Goal: Task Accomplishment & Management: Manage account settings

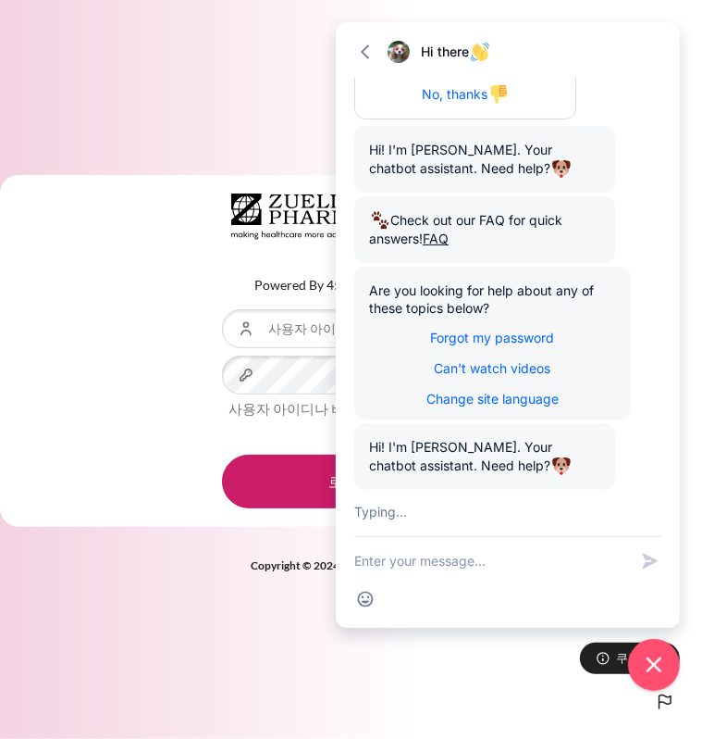
scroll to position [408, 0]
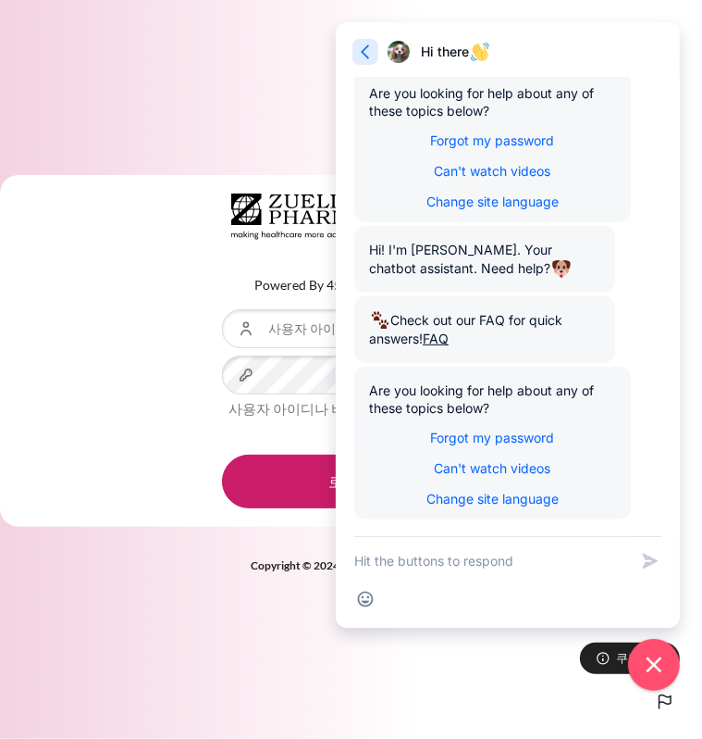
click at [366, 53] on icon "button" at bounding box center [365, 52] width 19 height 19
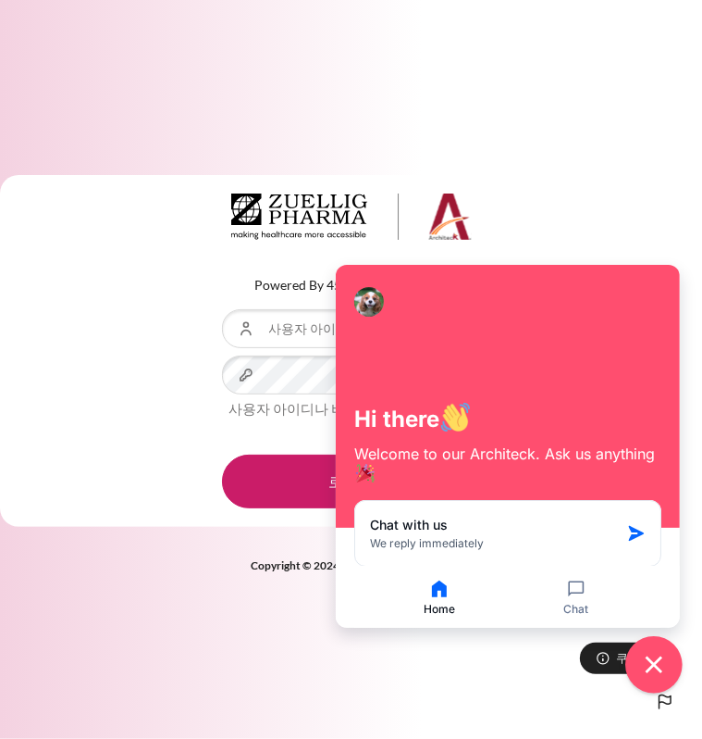
click at [651, 671] on icon "Close chat widget" at bounding box center [654, 665] width 29 height 29
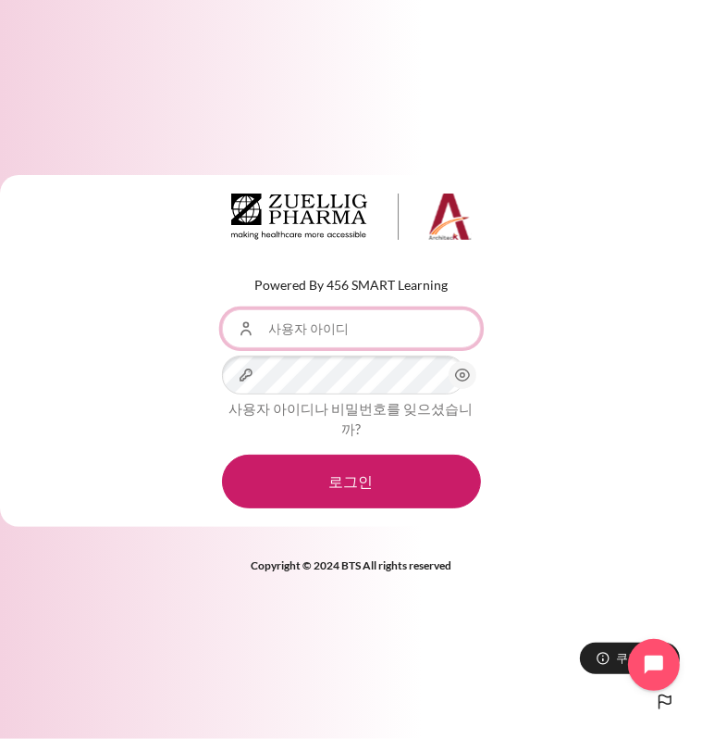
click at [289, 338] on input "사용자 아이디" at bounding box center [351, 328] width 259 height 39
click at [364, 338] on input "사용자 아이디" at bounding box center [351, 328] width 259 height 39
paste input "Your Zuellig email"
type input "Your Zuellig email"
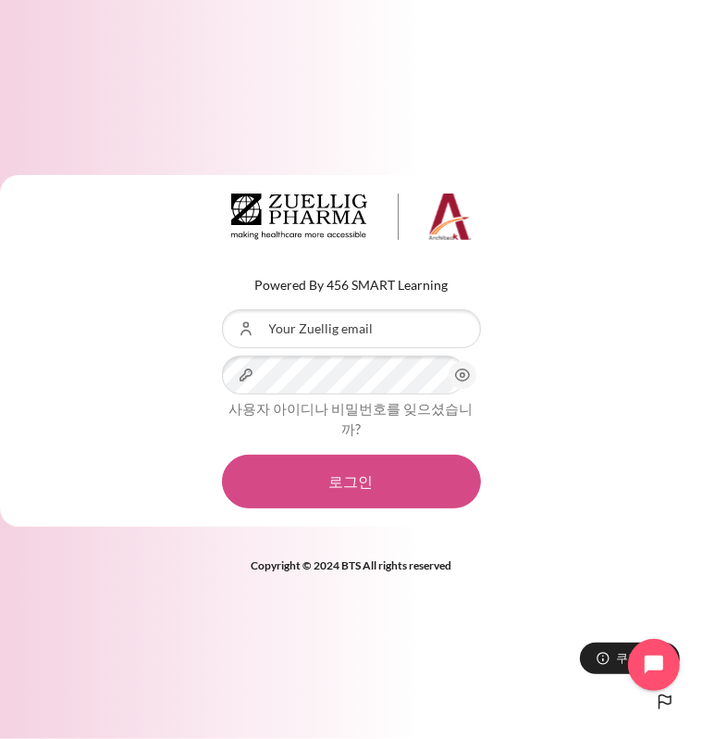
click at [329, 464] on button "로그인" at bounding box center [351, 481] width 259 height 54
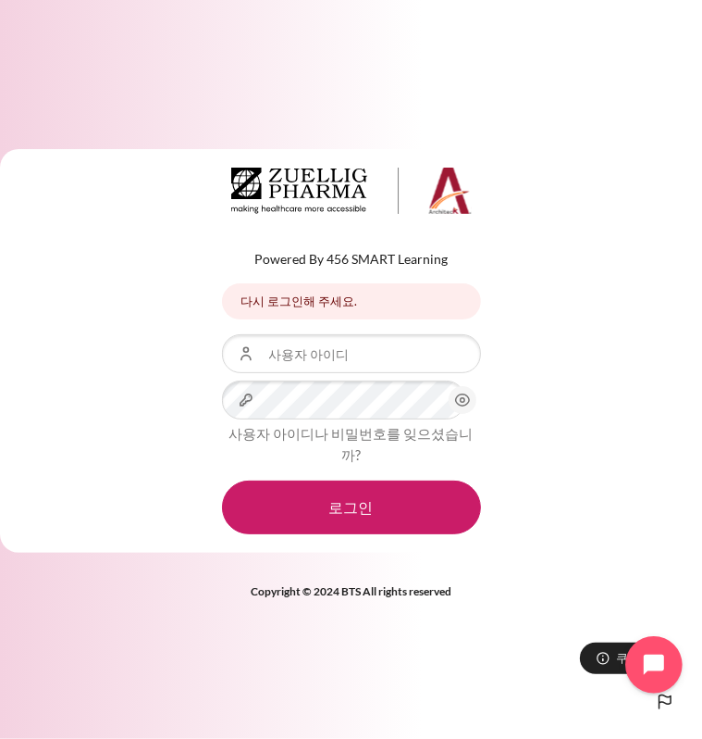
click at [656, 665] on icon "Open chat widget" at bounding box center [665, 665] width 29 height 29
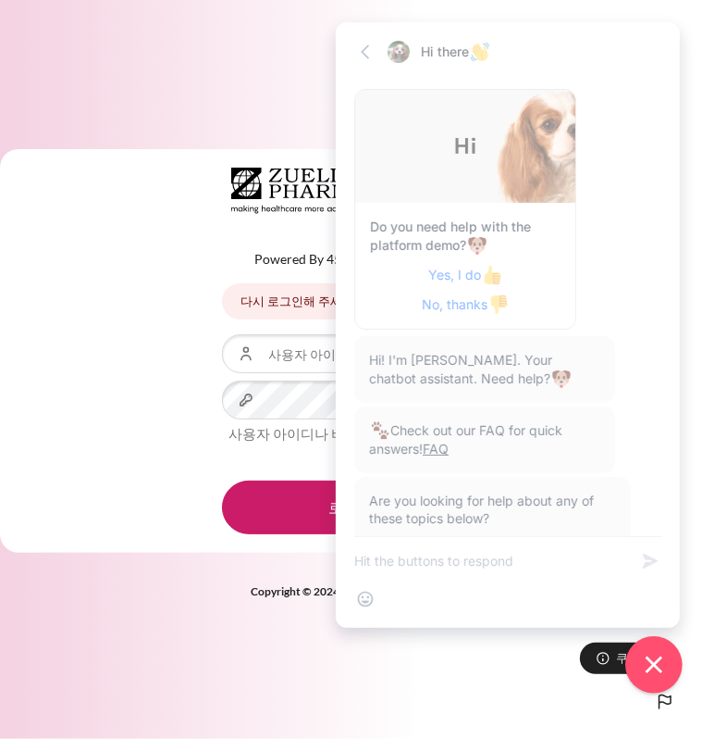
scroll to position [408, 0]
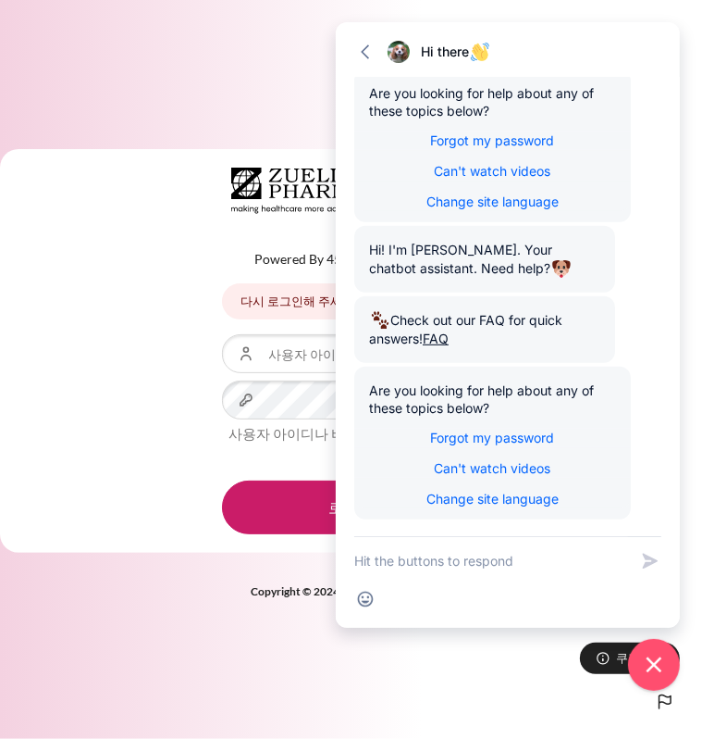
click at [415, 565] on textarea "New message" at bounding box center [491, 561] width 274 height 48
type textarea "N"
type textarea "not log-in"
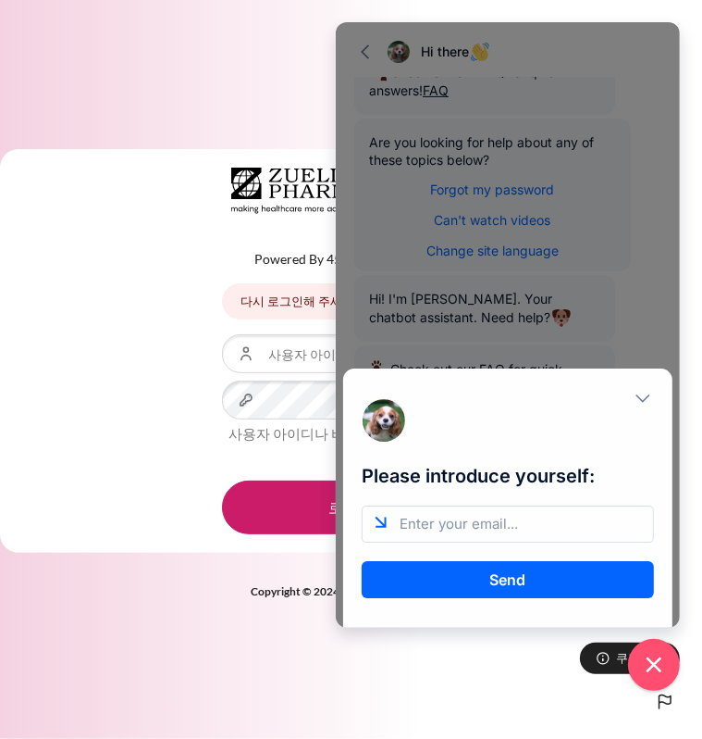
scroll to position [0, 0]
type input "[EMAIL_ADDRESS][DOMAIN_NAME]"
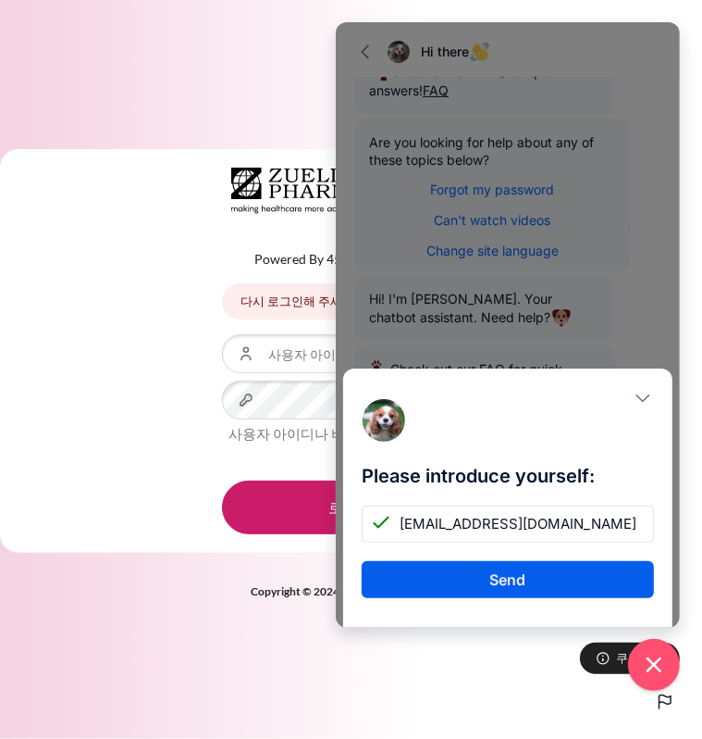
click at [532, 582] on button "Send" at bounding box center [508, 579] width 292 height 37
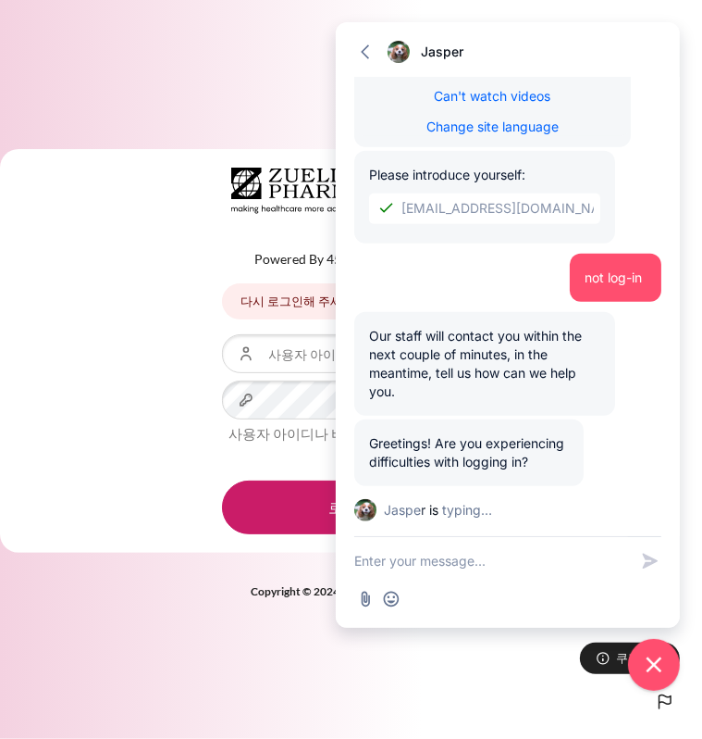
scroll to position [818, 0]
